Goal: Navigation & Orientation: Go to known website

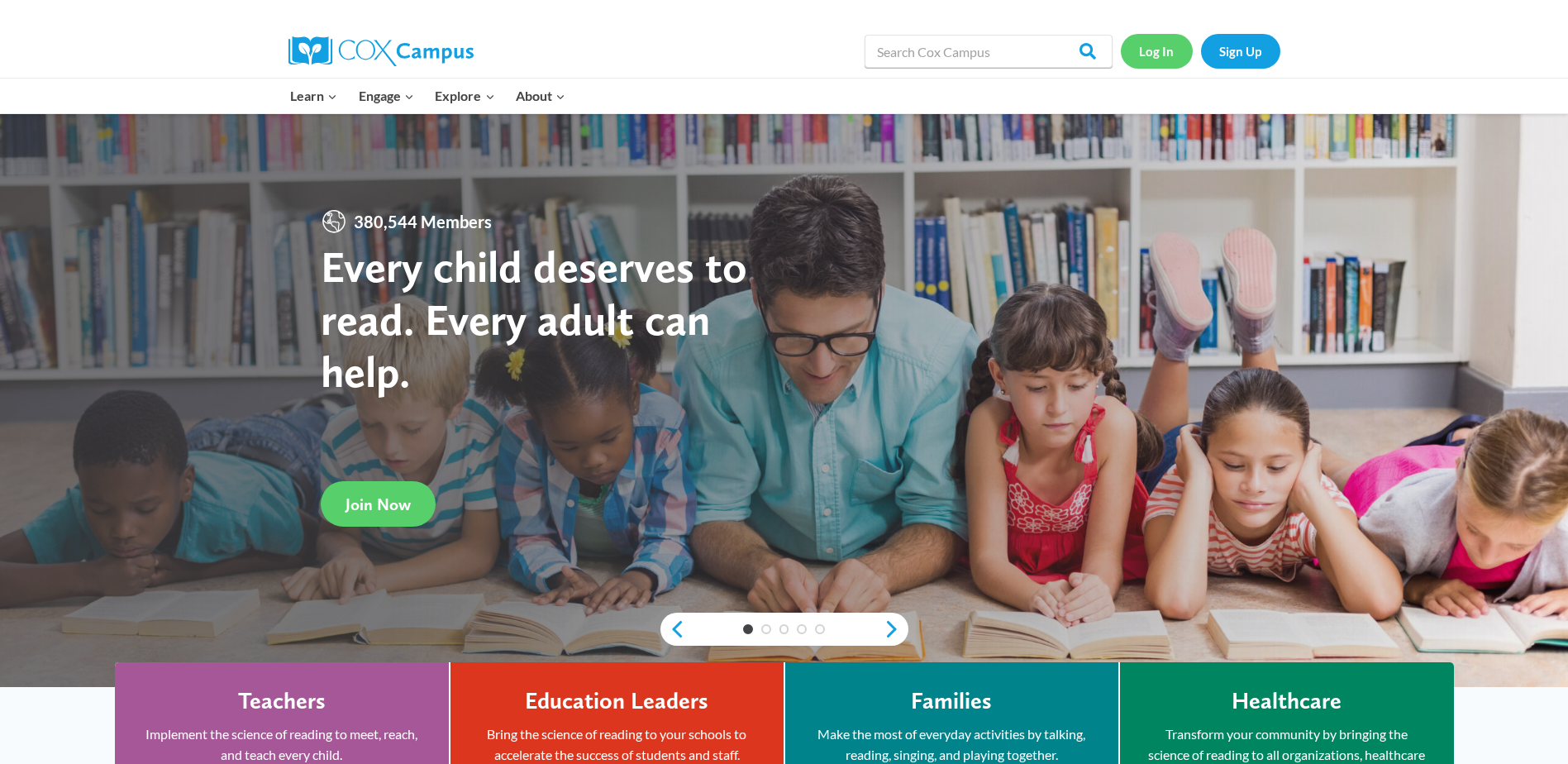
click at [1148, 53] on link "Log In" at bounding box center [1156, 50] width 72 height 34
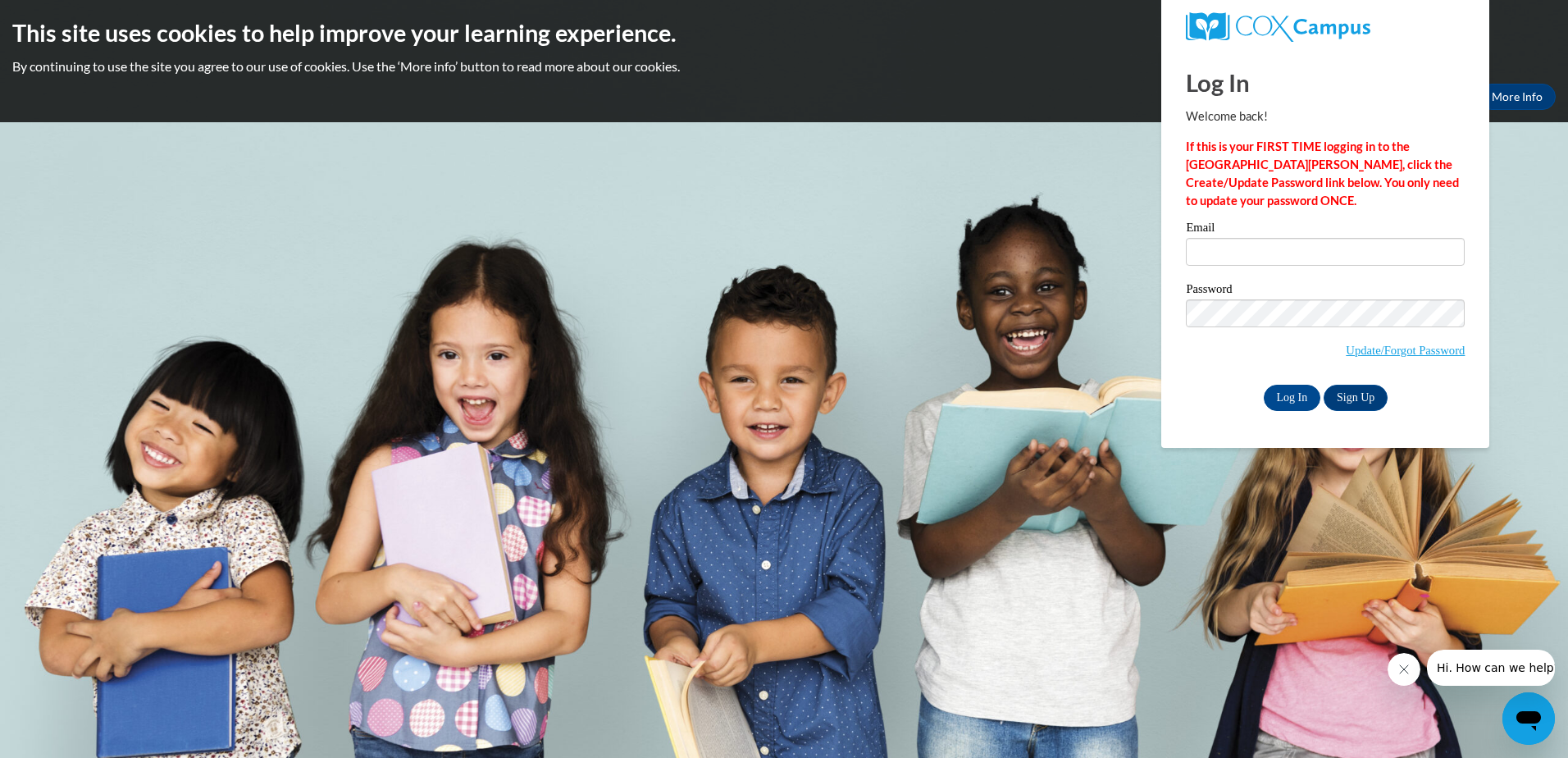
click at [1133, 575] on body "This site uses cookies to help improve your learning experience. By continuing …" at bounding box center [784, 379] width 1568 height 758
